Goal: Task Accomplishment & Management: Use online tool/utility

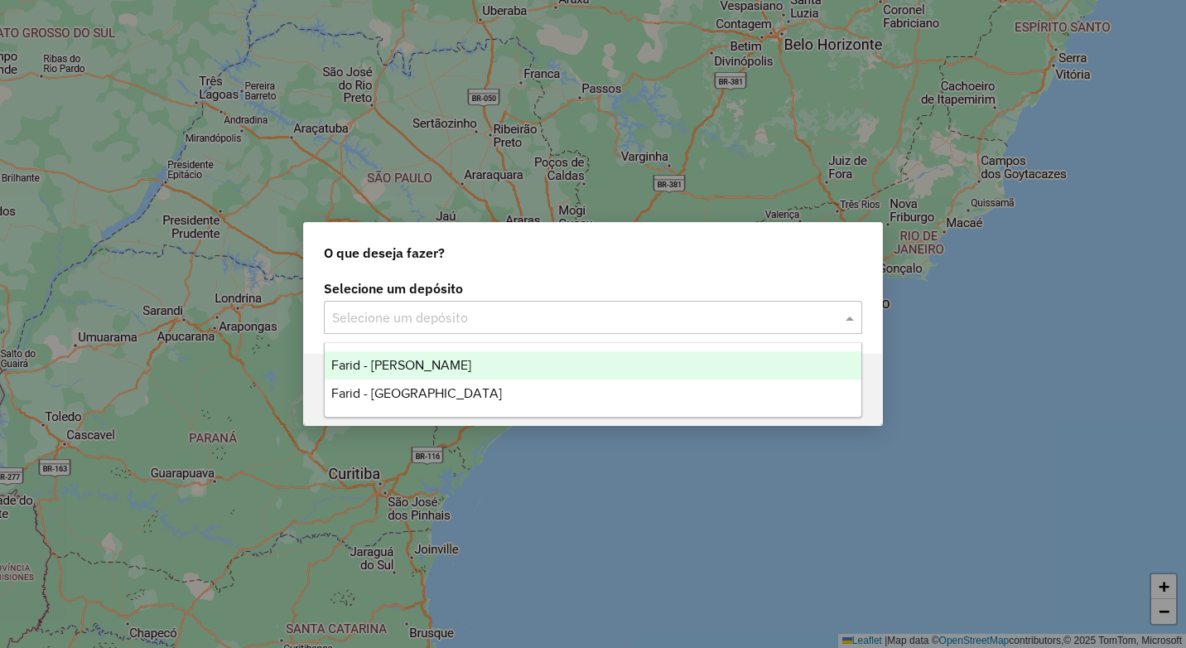
click at [498, 302] on div "Selecione um depósito" at bounding box center [593, 317] width 538 height 33
click at [506, 373] on div "Farid - [PERSON_NAME]" at bounding box center [593, 365] width 537 height 28
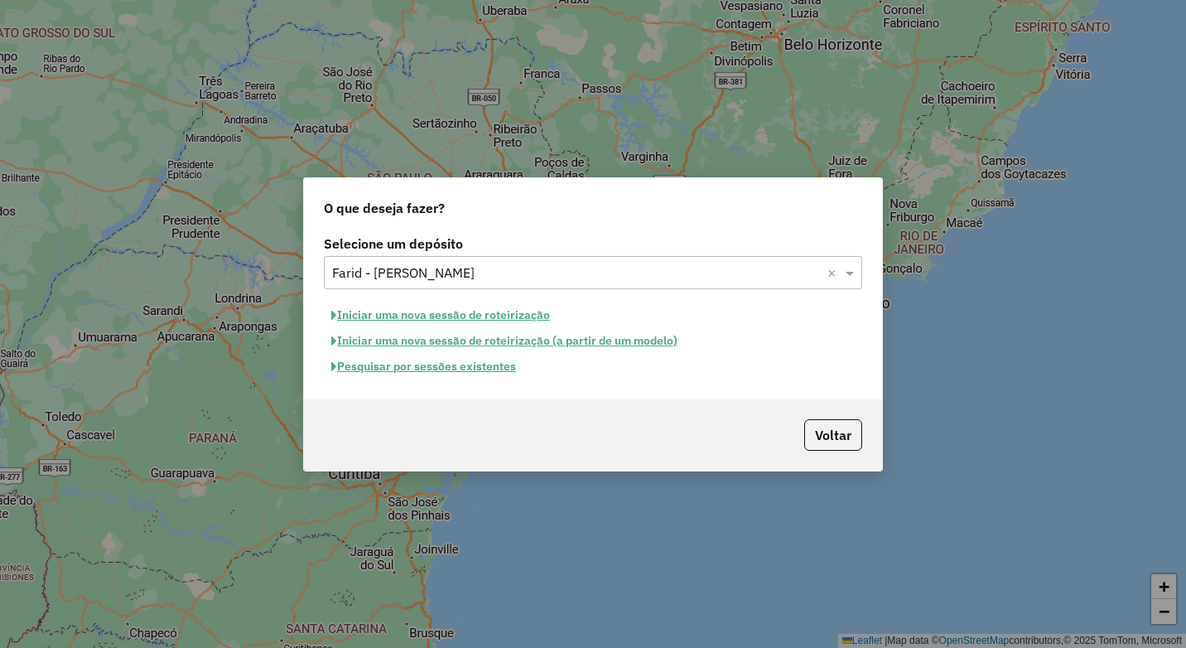
click at [425, 367] on button "Pesquisar por sessões existentes" at bounding box center [424, 367] width 200 height 26
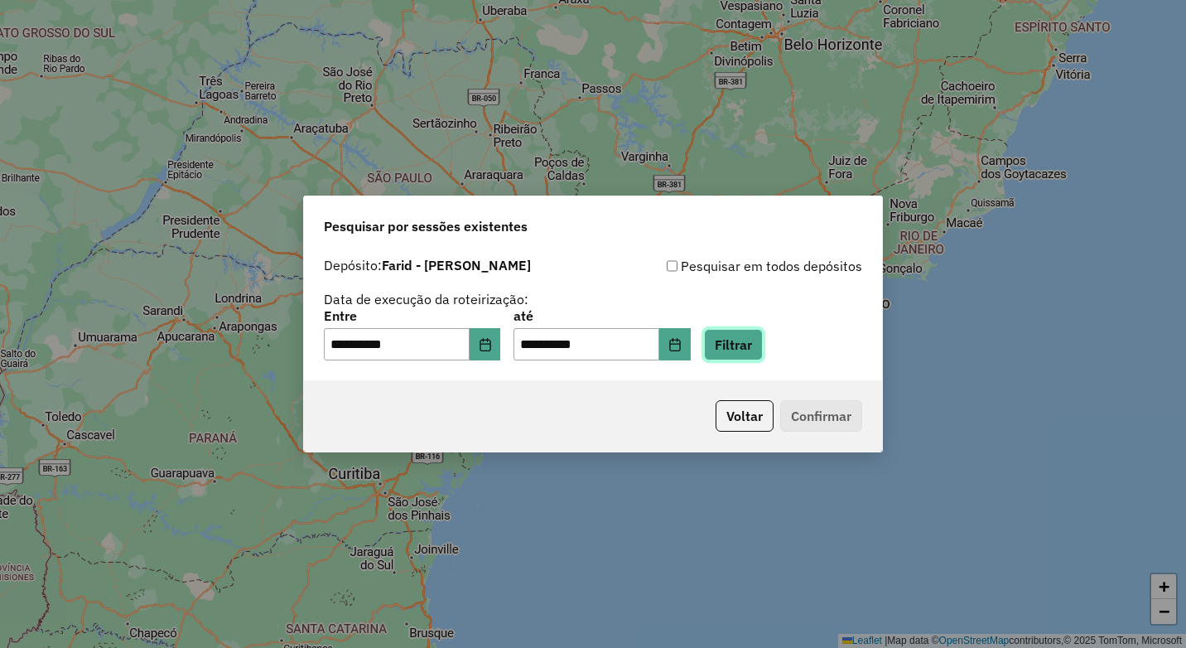
click at [763, 344] on button "Filtrar" at bounding box center [733, 344] width 59 height 31
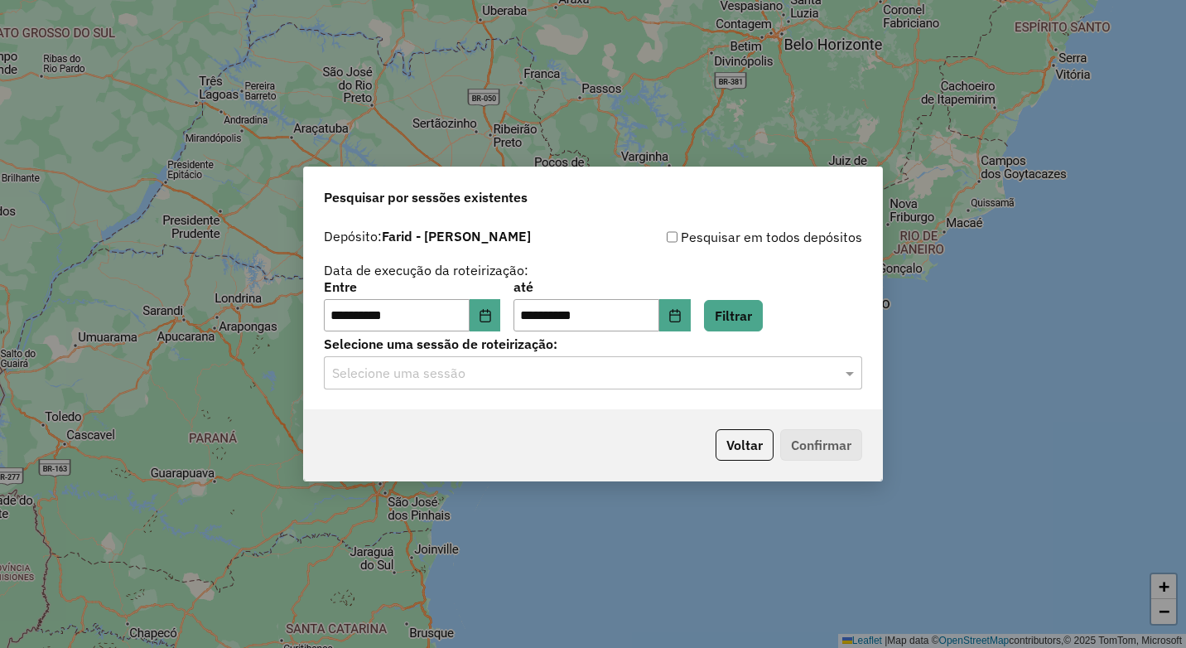
click at [548, 373] on input "text" at bounding box center [576, 374] width 489 height 20
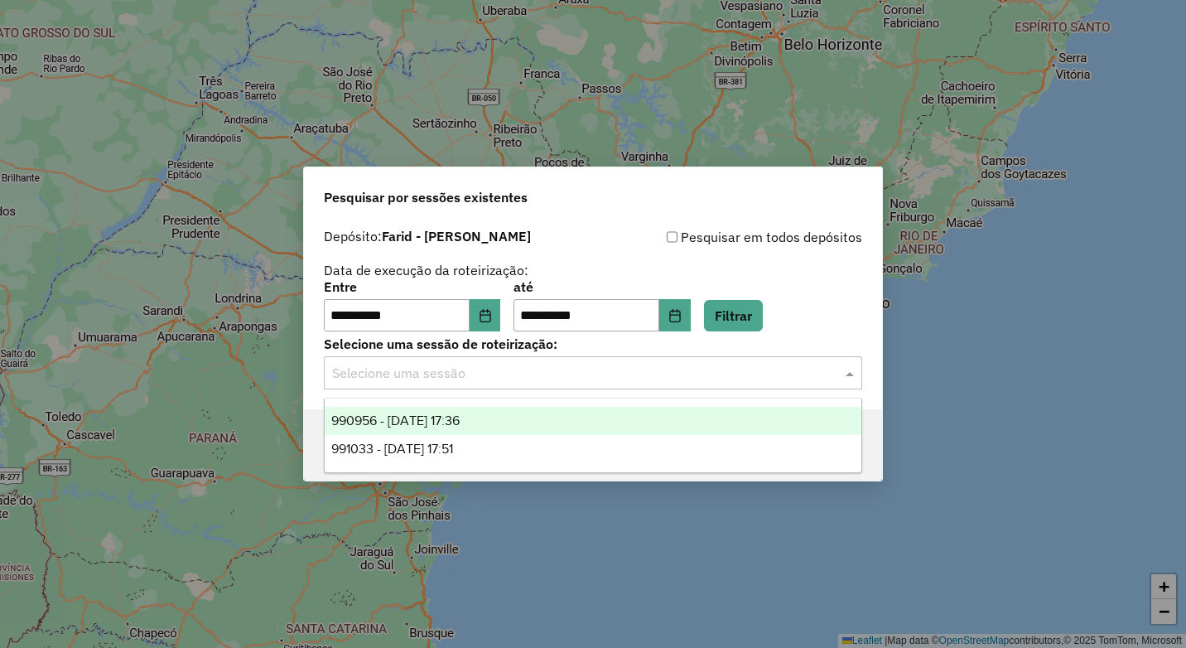
click at [538, 450] on div "991033 - [DATE] 17:51" at bounding box center [593, 449] width 537 height 28
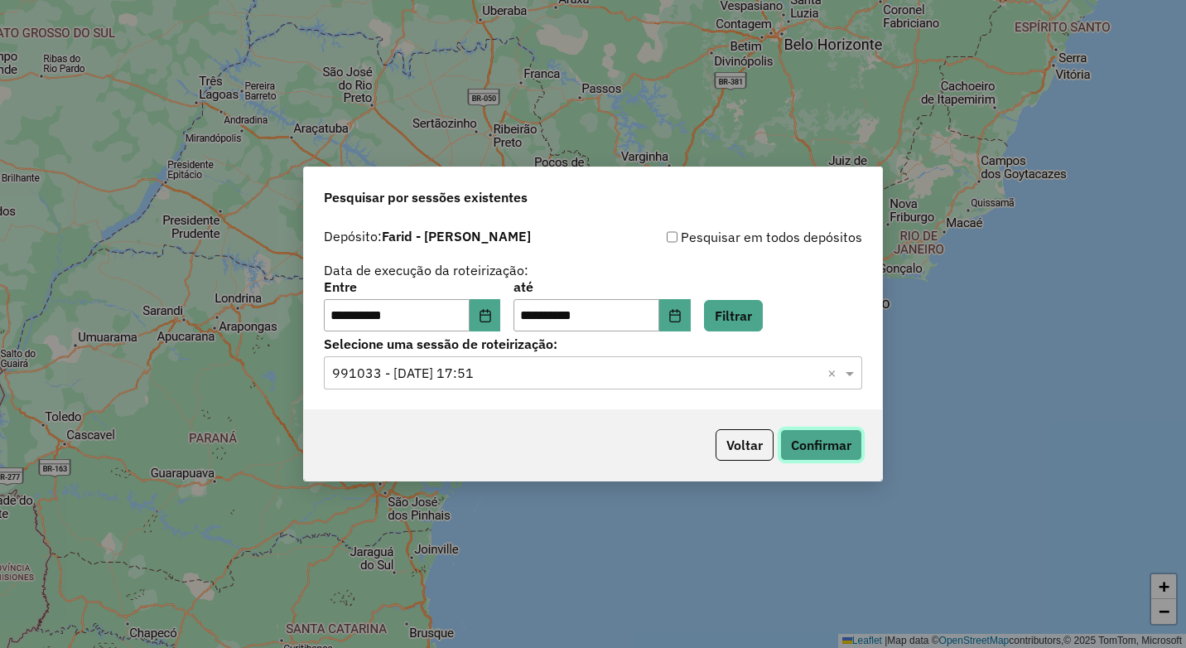
click at [818, 435] on button "Confirmar" at bounding box center [821, 444] width 82 height 31
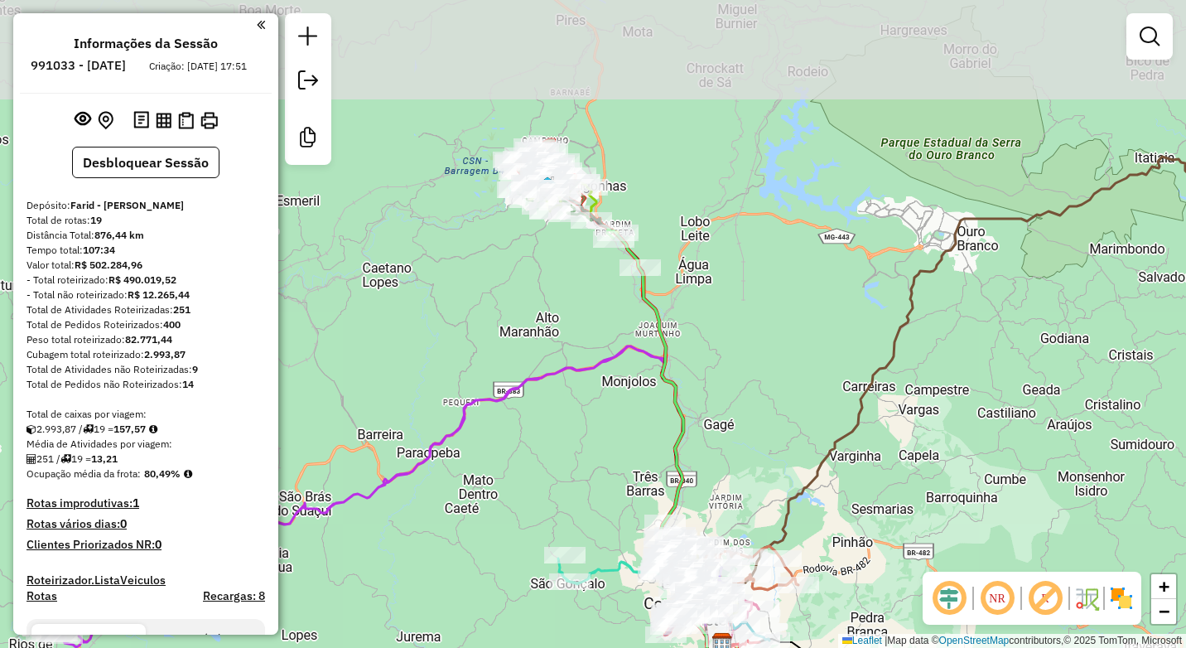
drag, startPoint x: 587, startPoint y: 44, endPoint x: 682, endPoint y: 190, distance: 174.2
click at [682, 190] on div "Janela de atendimento Grade de atendimento Capacidade Transportadoras Veículos …" at bounding box center [593, 324] width 1186 height 648
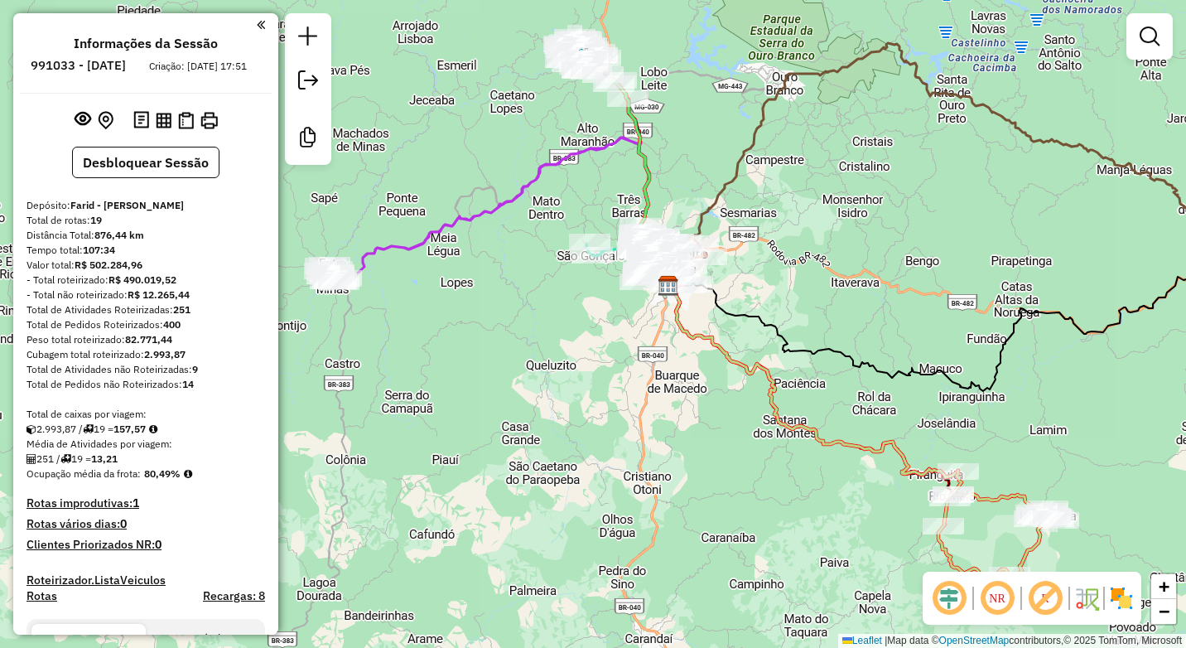
drag, startPoint x: 728, startPoint y: 100, endPoint x: 693, endPoint y: 165, distance: 73.4
click at [693, 165] on div "Janela de atendimento Grade de atendimento Capacidade Transportadoras Veículos …" at bounding box center [593, 324] width 1186 height 648
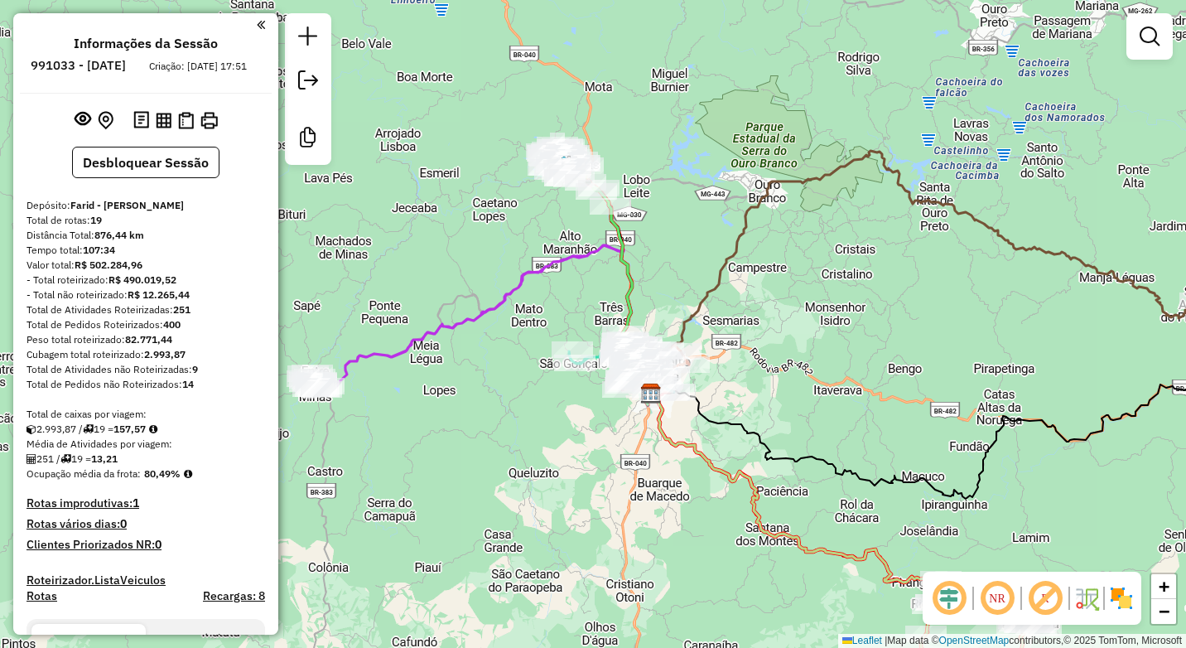
drag, startPoint x: 541, startPoint y: 152, endPoint x: 529, endPoint y: 229, distance: 78.0
click at [529, 229] on div "Janela de atendimento Grade de atendimento Capacidade Transportadoras Veículos …" at bounding box center [593, 324] width 1186 height 648
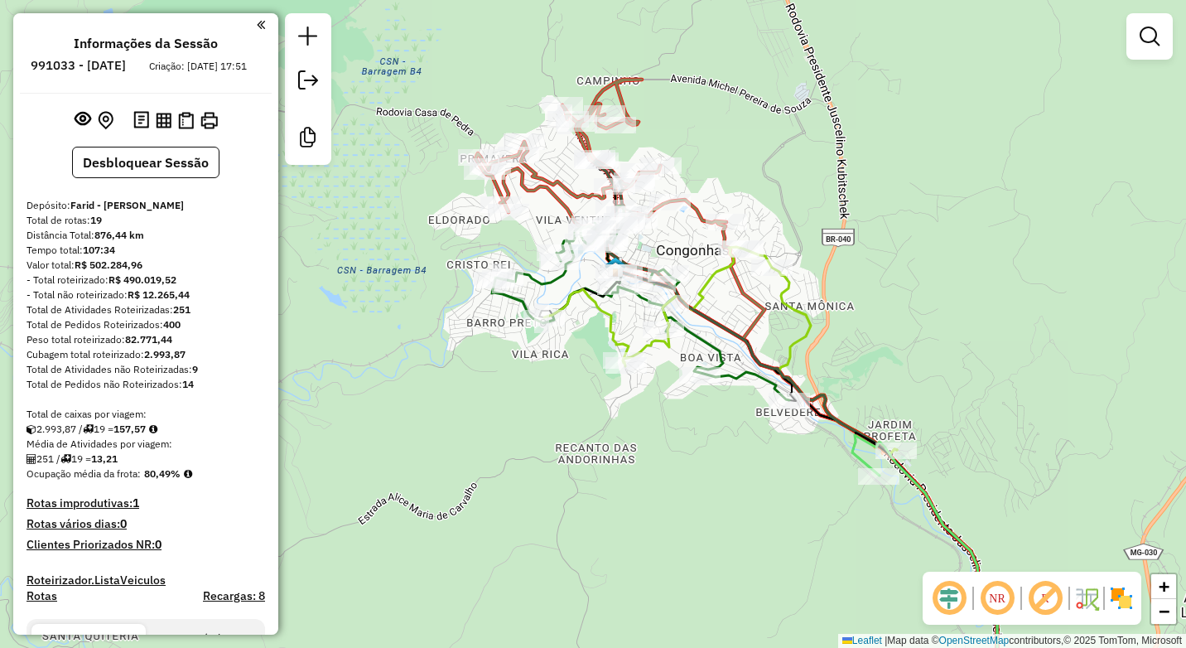
drag, startPoint x: 535, startPoint y: 144, endPoint x: 451, endPoint y: 225, distance: 117.2
click at [451, 225] on div "Janela de atendimento Grade de atendimento Capacidade Transportadoras Veículos …" at bounding box center [593, 324] width 1186 height 648
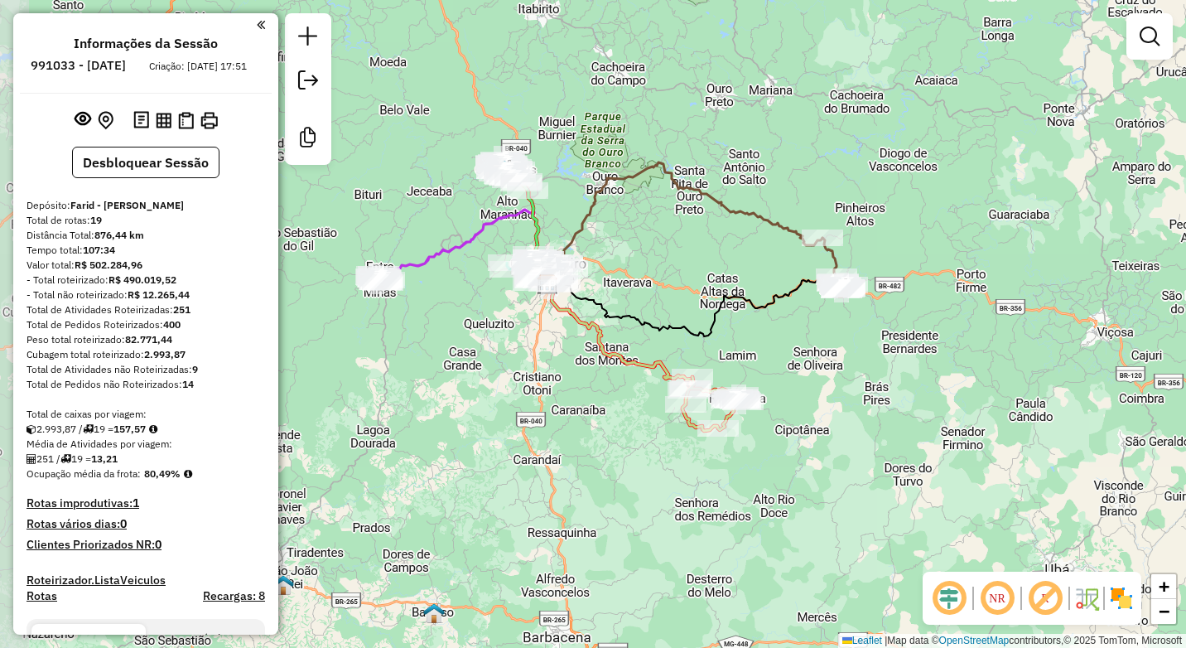
drag, startPoint x: 588, startPoint y: 308, endPoint x: 632, endPoint y: 251, distance: 72.1
click at [632, 251] on div "Janela de atendimento Grade de atendimento Capacidade Transportadoras Veículos …" at bounding box center [593, 324] width 1186 height 648
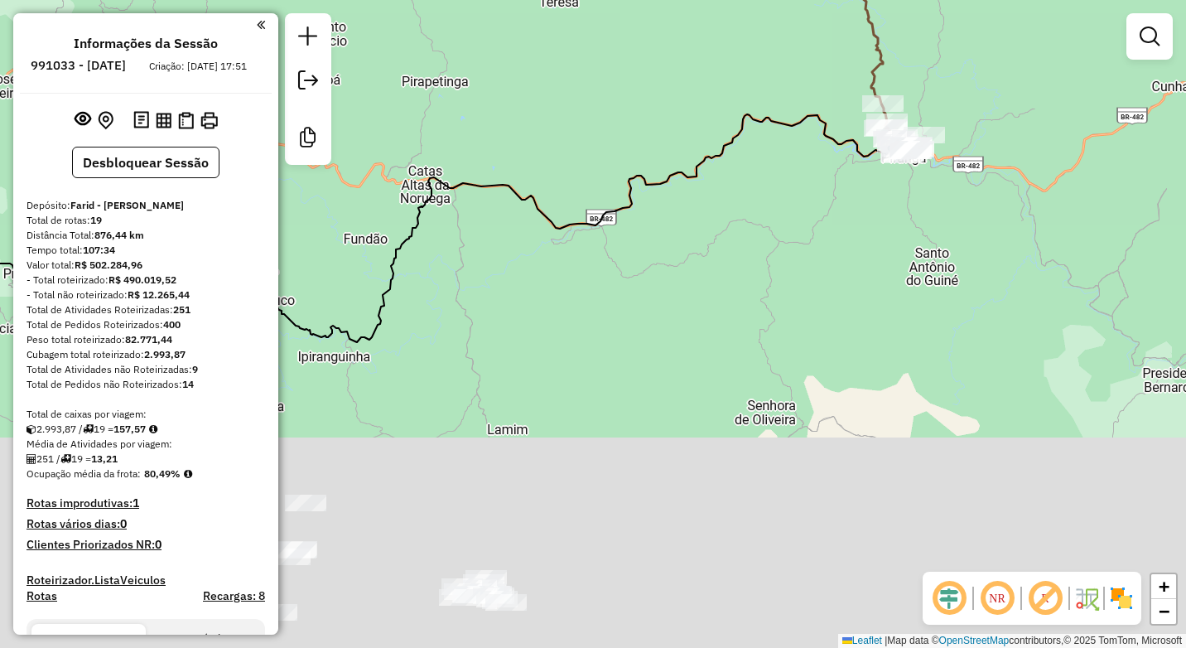
drag, startPoint x: 697, startPoint y: 388, endPoint x: 664, endPoint y: 78, distance: 311.5
click at [659, 70] on div "Janela de atendimento Grade de atendimento Capacidade Transportadoras Veículos …" at bounding box center [593, 324] width 1186 height 648
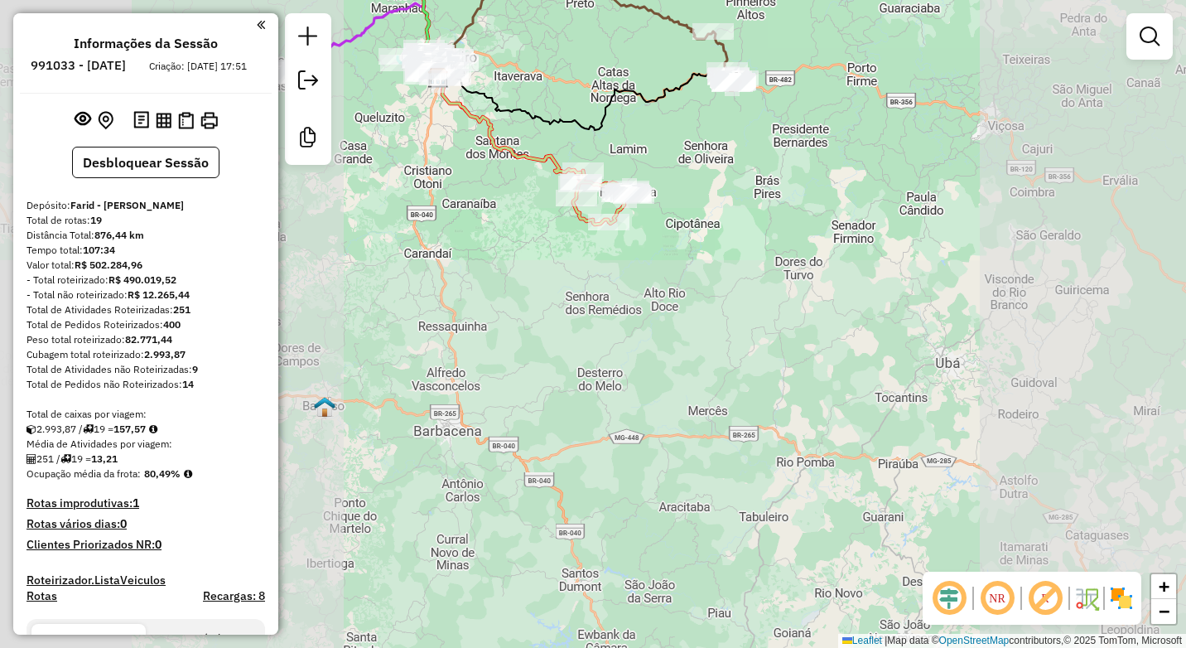
drag, startPoint x: 727, startPoint y: 208, endPoint x: 748, endPoint y: 183, distance: 32.9
click at [748, 183] on div "Janela de atendimento Grade de atendimento Capacidade Transportadoras Veículos …" at bounding box center [593, 324] width 1186 height 648
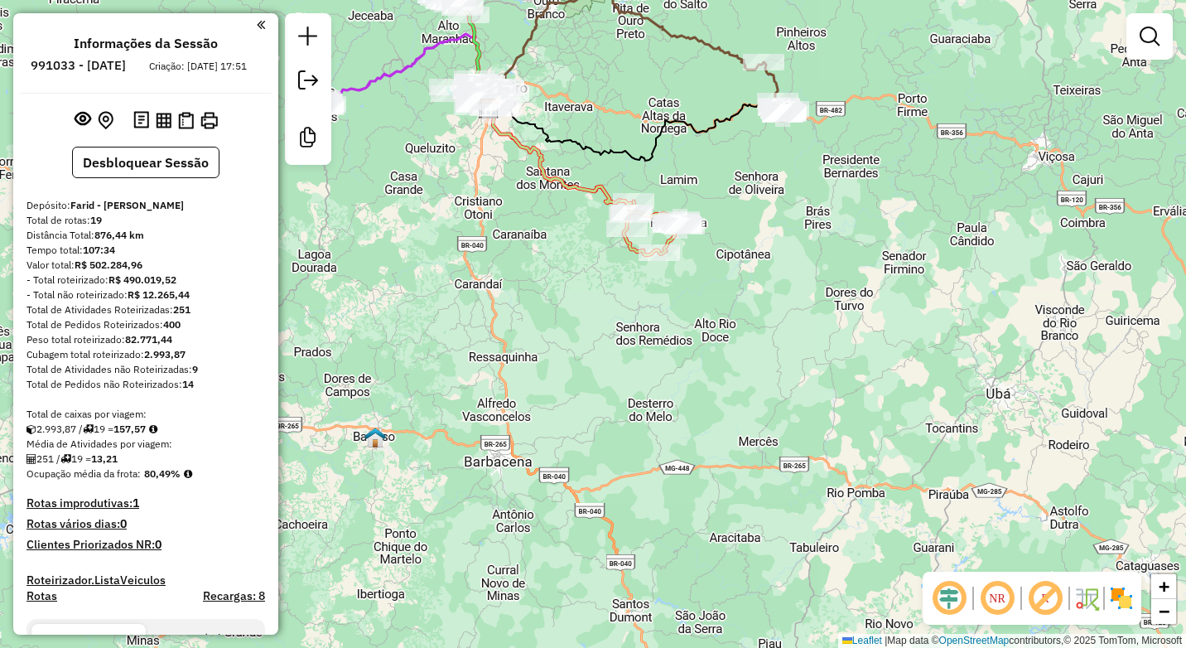
drag, startPoint x: 736, startPoint y: 183, endPoint x: 793, endPoint y: 296, distance: 126.0
click at [793, 296] on div "Janela de atendimento Grade de atendimento Capacidade Transportadoras Veículos …" at bounding box center [593, 324] width 1186 height 648
